Goal: Navigation & Orientation: Find specific page/section

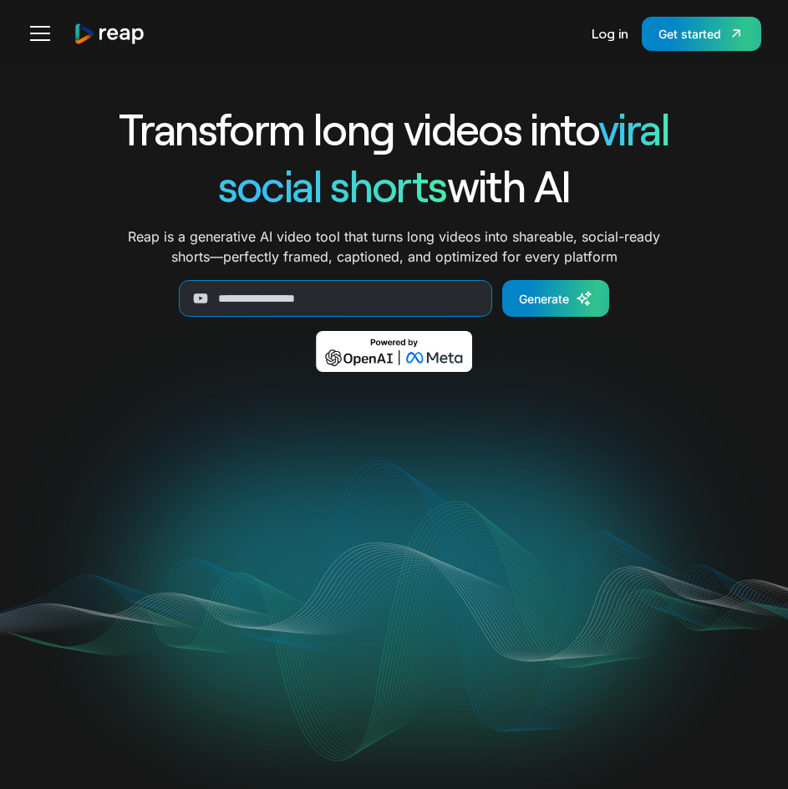
click at [692, 158] on h1 "social shorts with AI" at bounding box center [395, 185] width 696 height 57
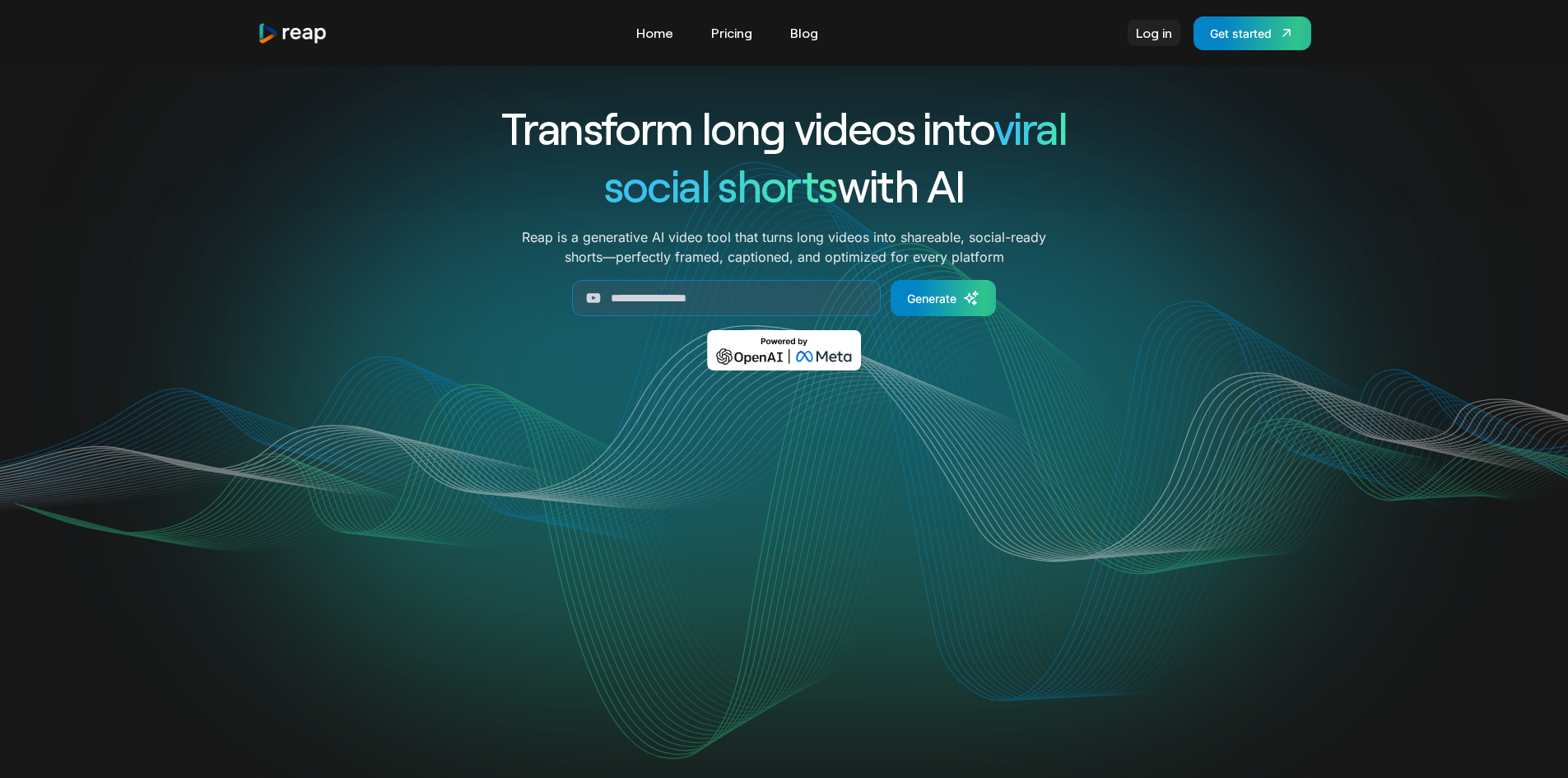
click at [776, 42] on link "Log in" at bounding box center [1154, 32] width 53 height 27
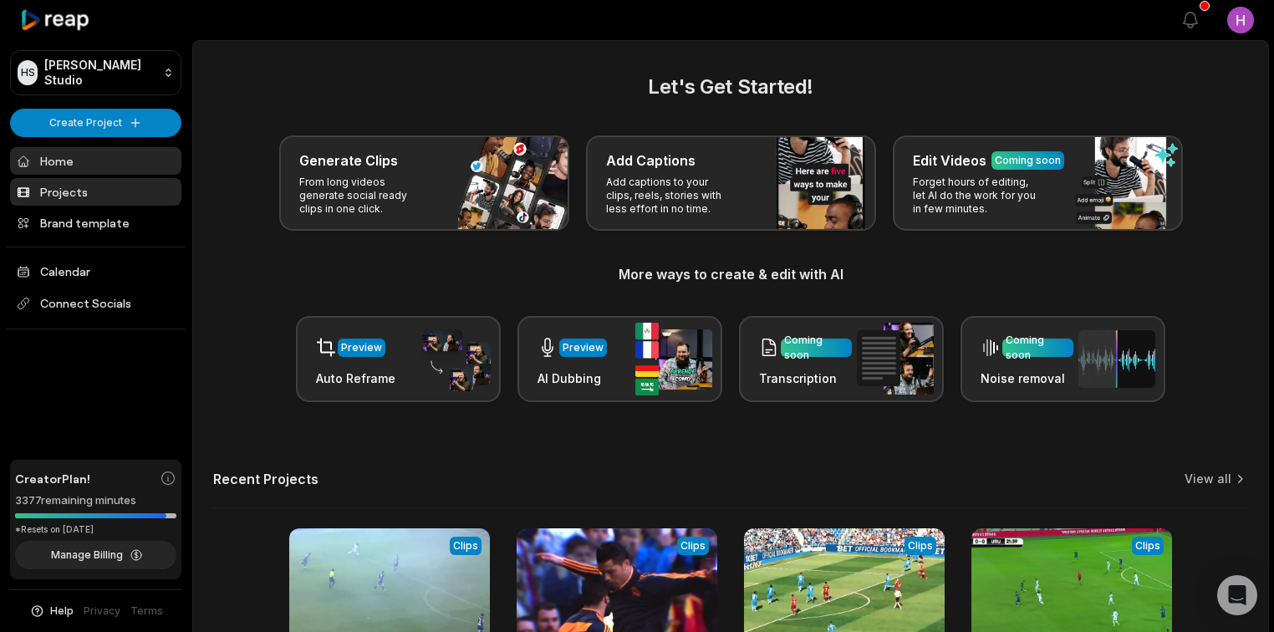
click at [98, 197] on link "Projects" at bounding box center [95, 192] width 171 height 28
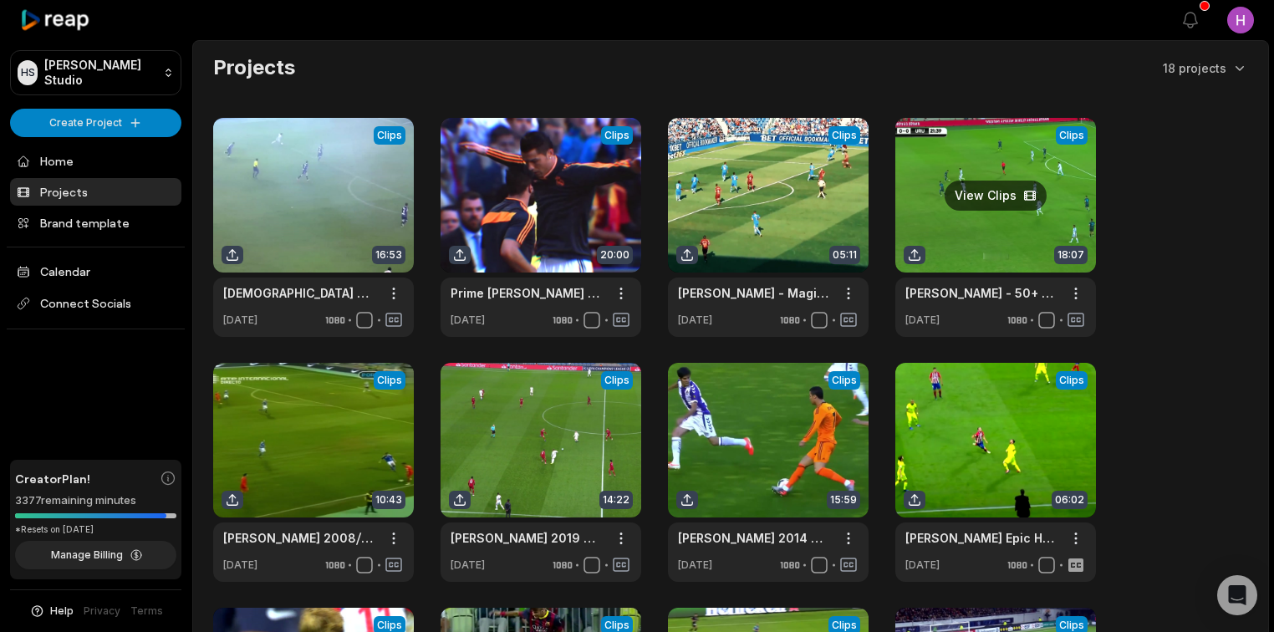
click at [972, 227] on link at bounding box center [995, 227] width 201 height 219
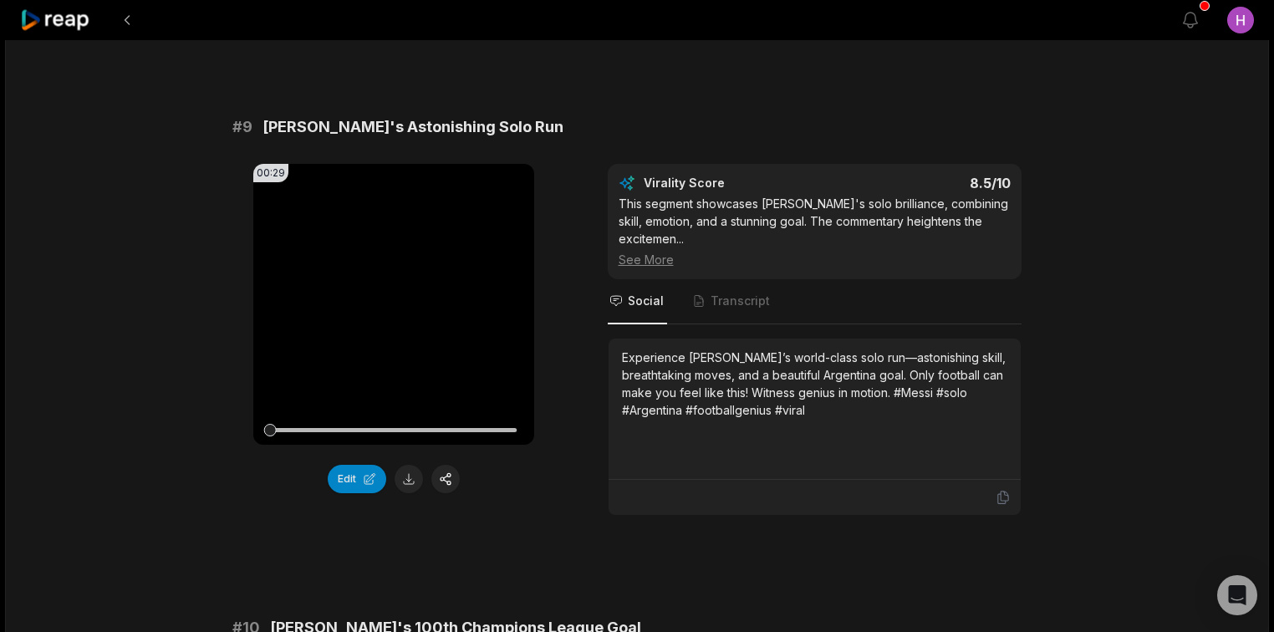
scroll to position [4532, 0]
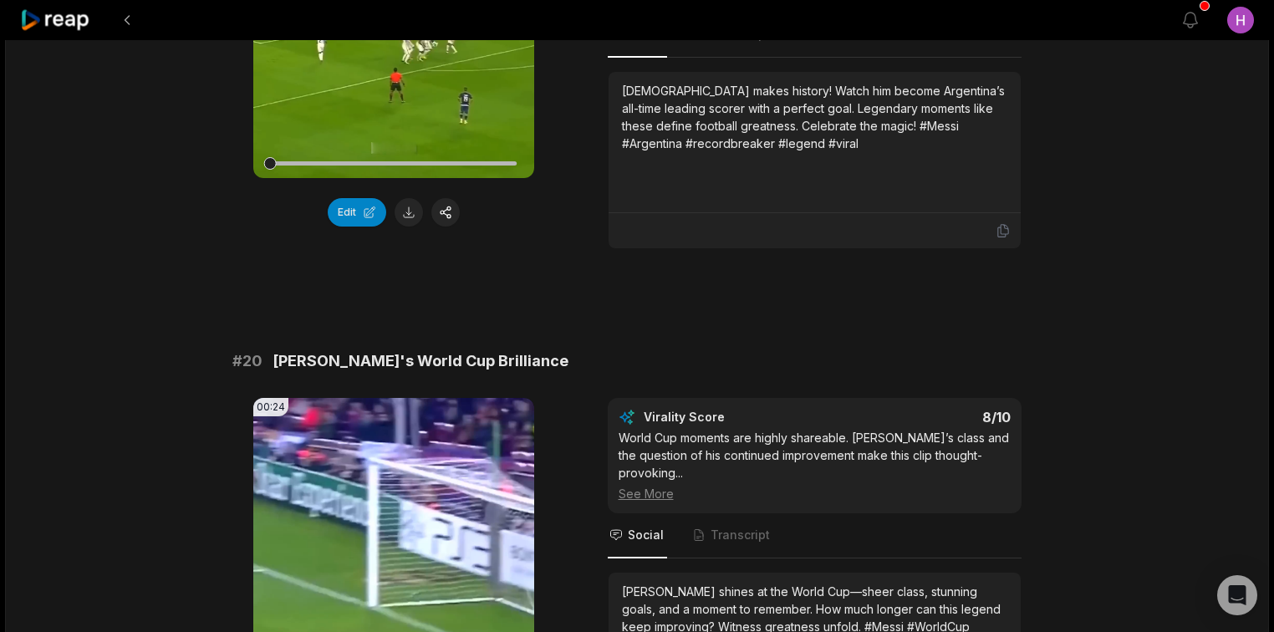
scroll to position [4514, 0]
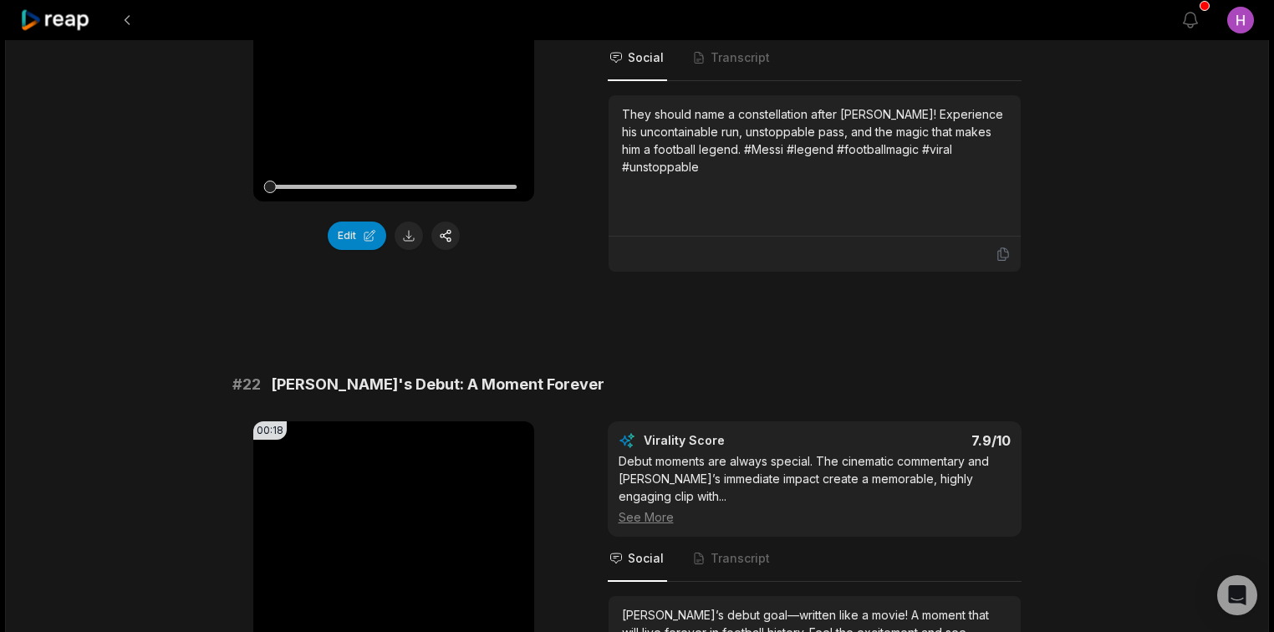
scroll to position [468, 0]
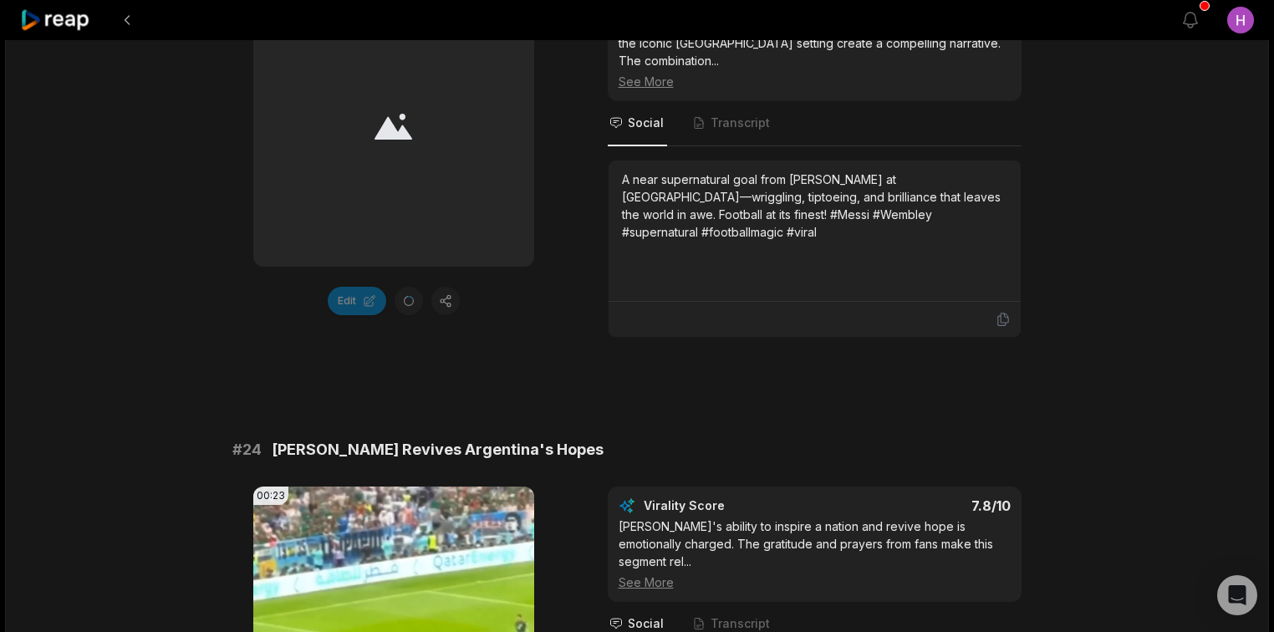
scroll to position [1137, 0]
